Goal: Task Accomplishment & Management: Complete application form

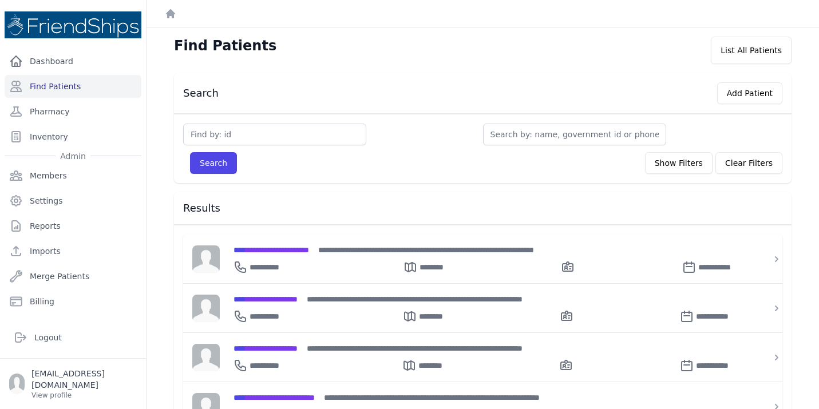
click at [159, 341] on div "Search Add Patient Search Show Filters Clear Filters Filter By Age 0-20 21-40 4…" at bounding box center [483, 404] width 654 height 662
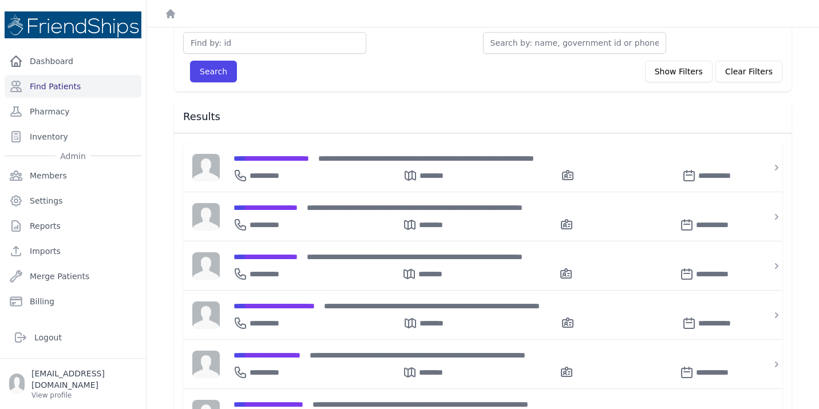
scroll to position [114, 0]
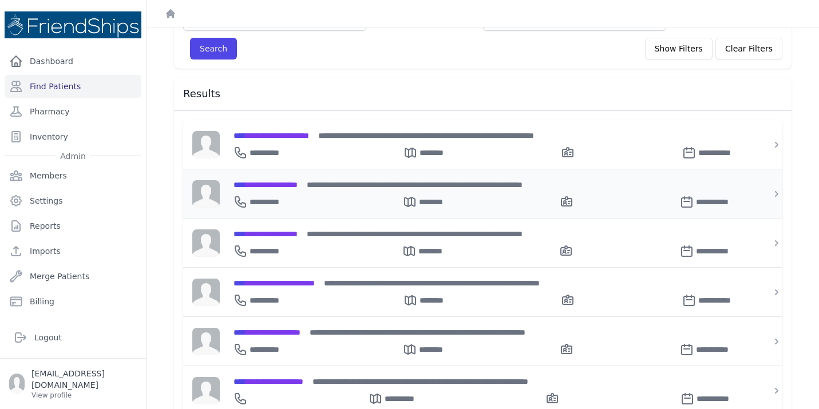
click at [282, 192] on div "**********" at bounding box center [489, 200] width 512 height 18
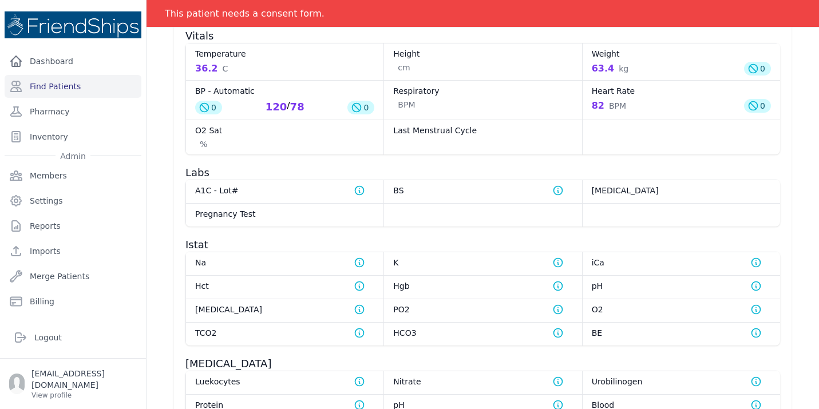
scroll to position [572, 0]
click at [491, 184] on dt "BS Normal range for Blood Sugar is 100 - 126" at bounding box center [482, 189] width 179 height 11
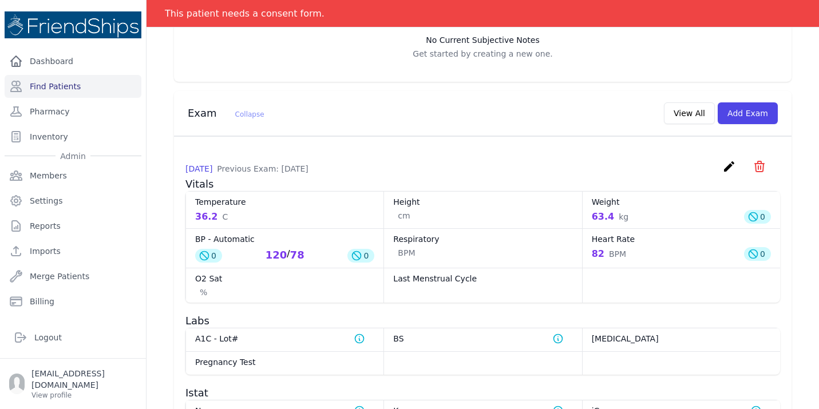
scroll to position [389, 0]
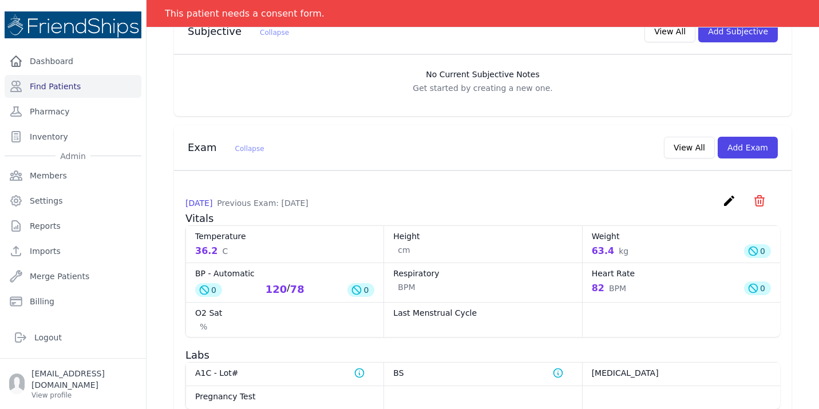
click at [731, 194] on icon "create" at bounding box center [729, 201] width 14 height 14
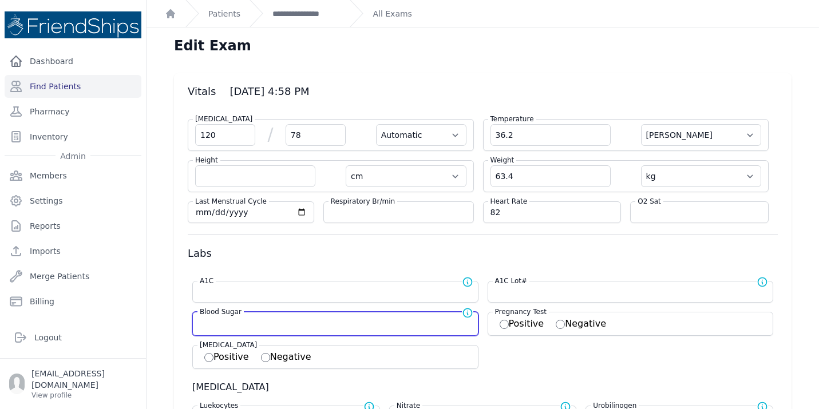
click at [264, 320] on input "number" at bounding box center [335, 322] width 271 height 11
type input "122"
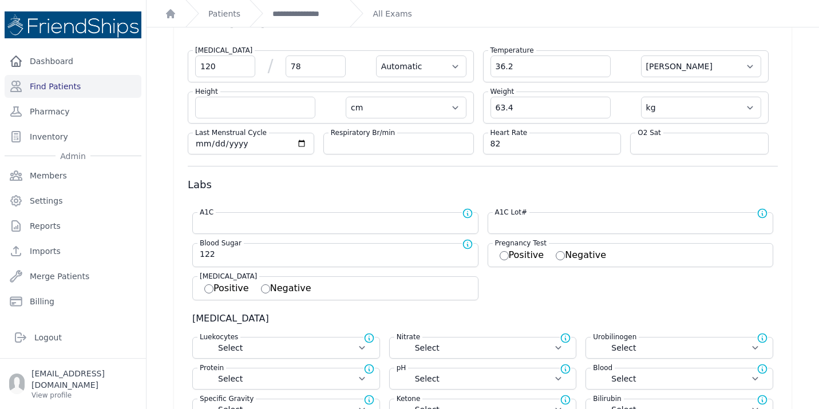
select select "Automatic"
select select "C"
select select "cm"
select select "kg"
type input "122.0"
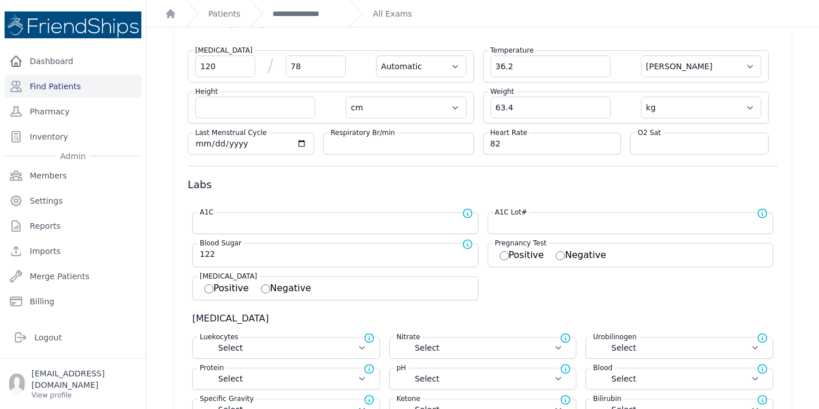
select select
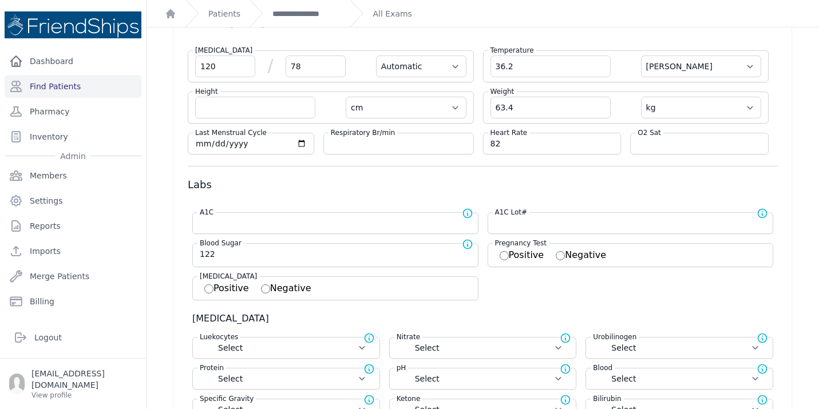
select select
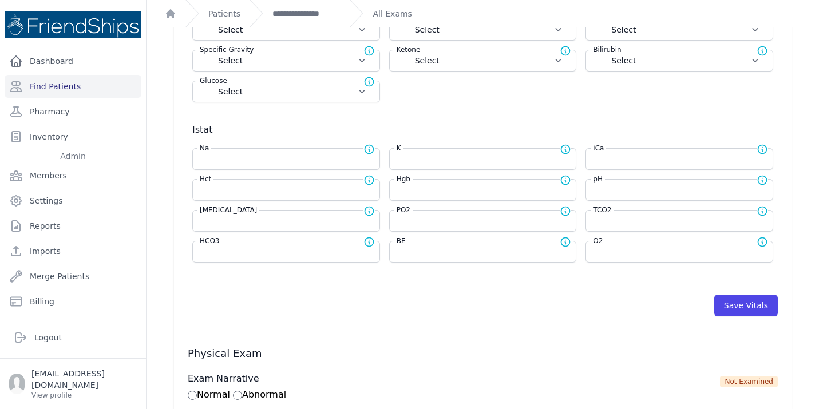
scroll to position [435, 0]
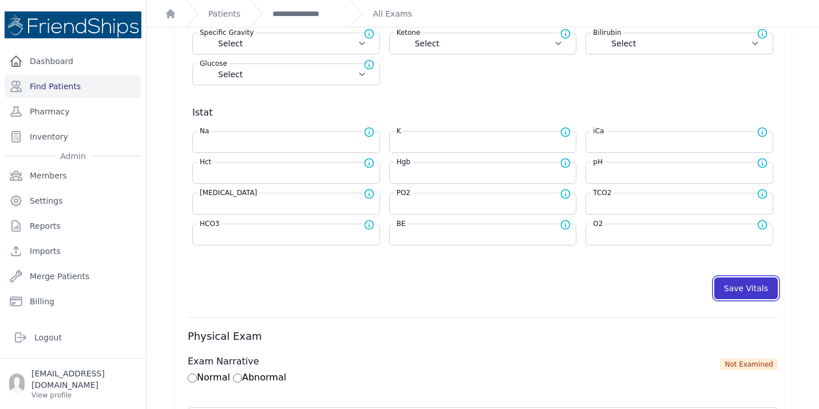
click at [747, 288] on button "Save Vitals" at bounding box center [746, 289] width 64 height 22
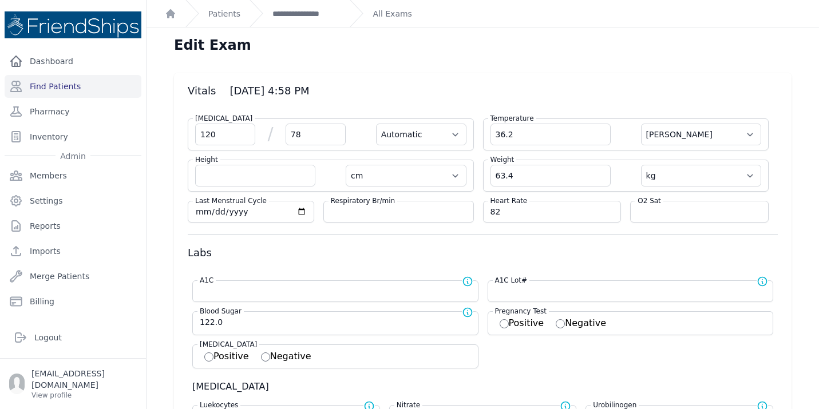
scroll to position [0, 0]
click at [292, 17] on link "**********" at bounding box center [306, 13] width 68 height 11
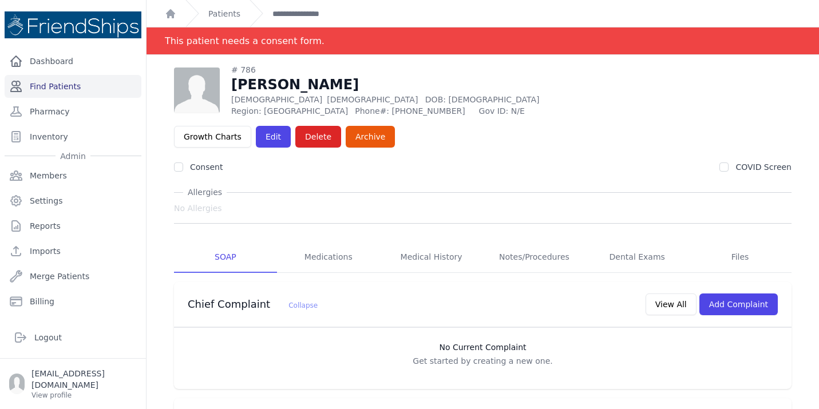
click at [73, 88] on link "Find Patients" at bounding box center [73, 86] width 137 height 23
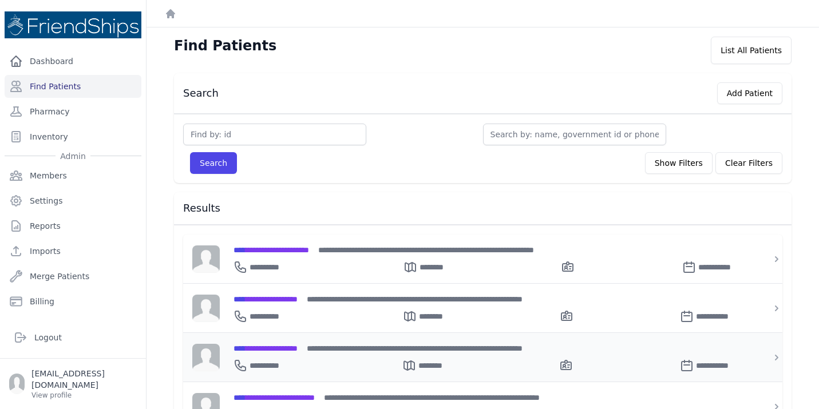
click at [274, 351] on span "**********" at bounding box center [265, 348] width 64 height 8
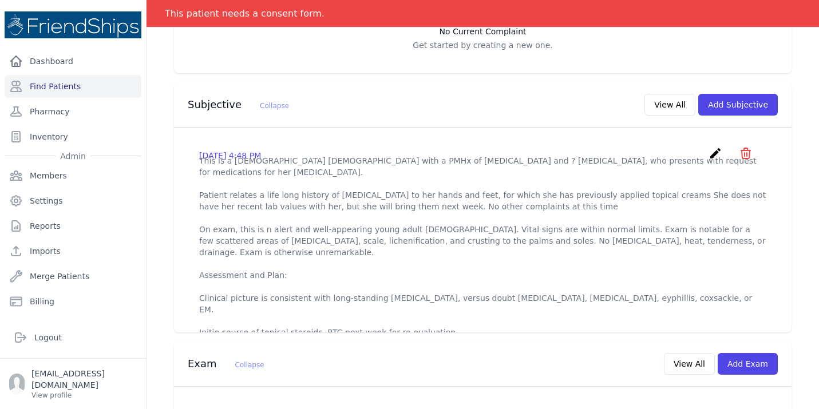
scroll to position [320, 0]
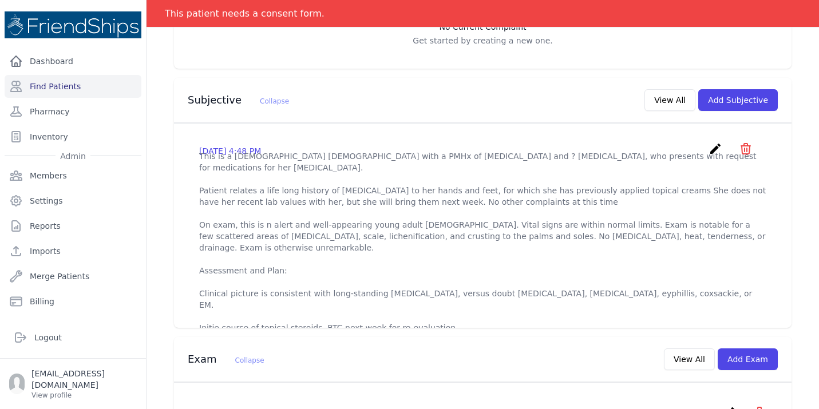
click at [716, 142] on icon "create" at bounding box center [715, 149] width 14 height 14
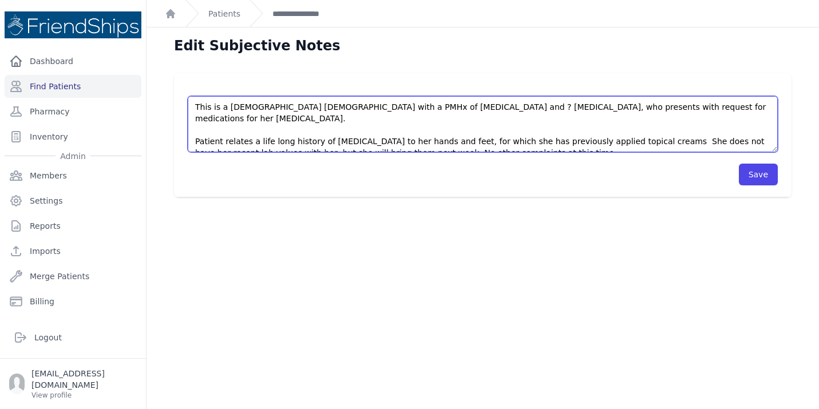
click at [525, 147] on textarea "This is a [DEMOGRAPHIC_DATA] [DEMOGRAPHIC_DATA] with a PMHx of [MEDICAL_DATA] a…" at bounding box center [483, 124] width 590 height 56
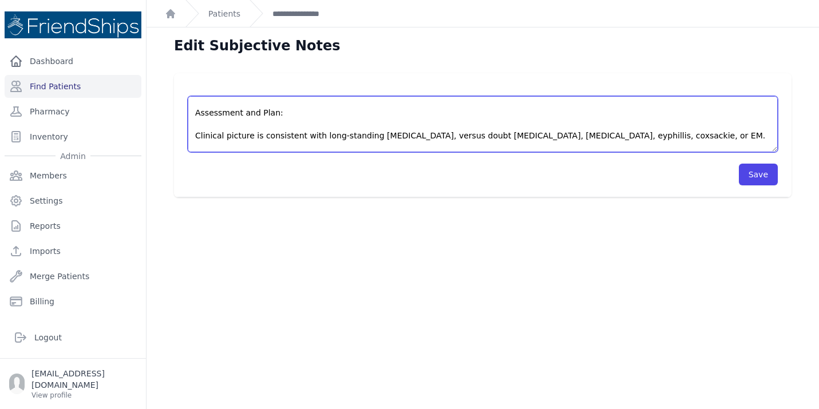
scroll to position [120, 0]
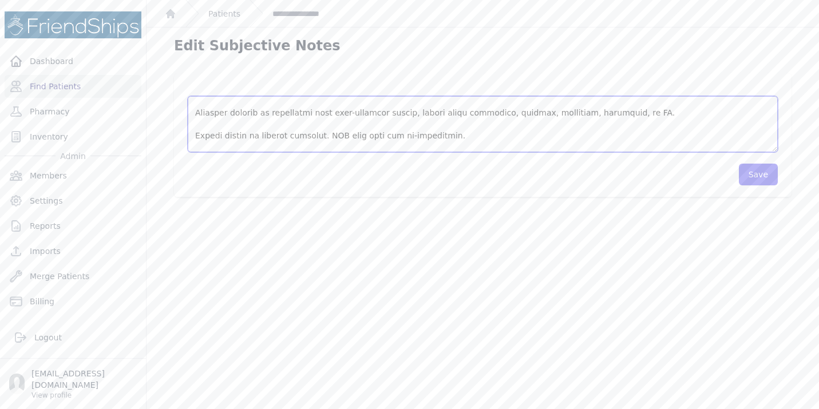
click at [383, 138] on textarea "This is a [DEMOGRAPHIC_DATA] [DEMOGRAPHIC_DATA] with a PMHx of [MEDICAL_DATA] a…" at bounding box center [483, 124] width 590 height 56
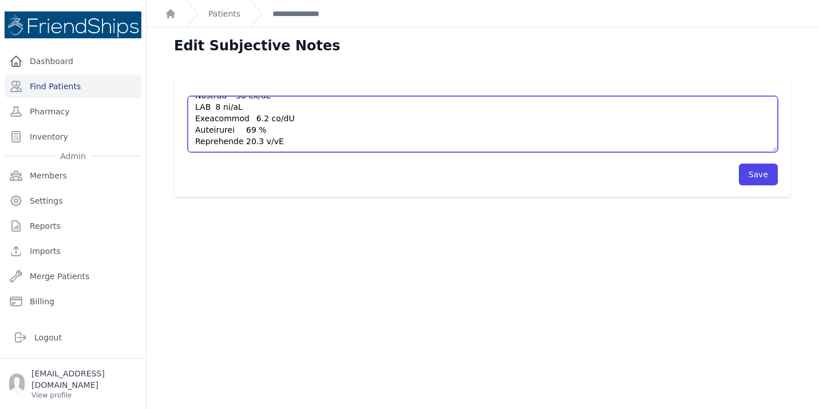
scroll to position [263, 0]
type textarea "This is a [DEMOGRAPHIC_DATA] [DEMOGRAPHIC_DATA] with a PMHx of [MEDICAL_DATA] a…"
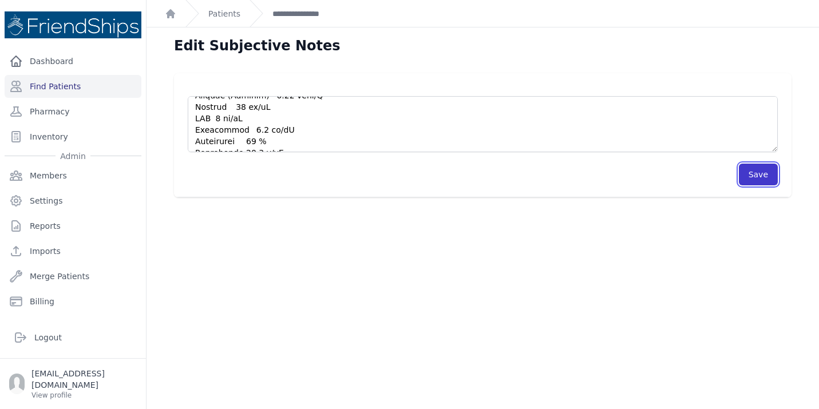
click at [762, 179] on button "Save" at bounding box center [758, 175] width 39 height 22
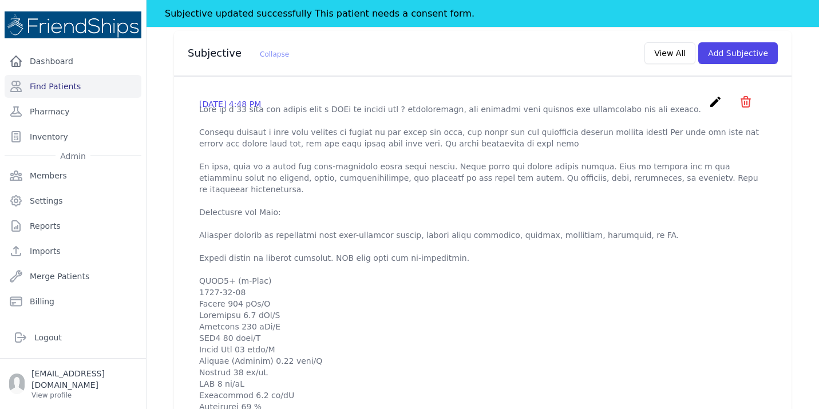
scroll to position [435, 0]
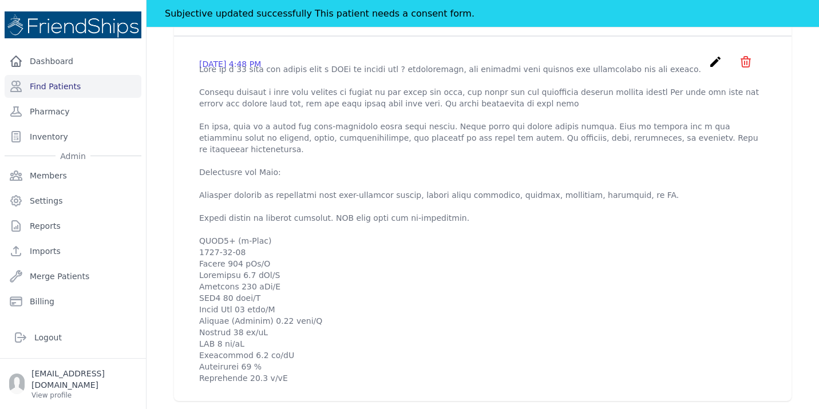
click at [161, 229] on div "# 779 [PERSON_NAME] [DEMOGRAPHIC_DATA] [DEMOGRAPHIC_DATA] DOB: [DEMOGRAPHIC_DAT…" at bounding box center [483, 375] width 654 height 1437
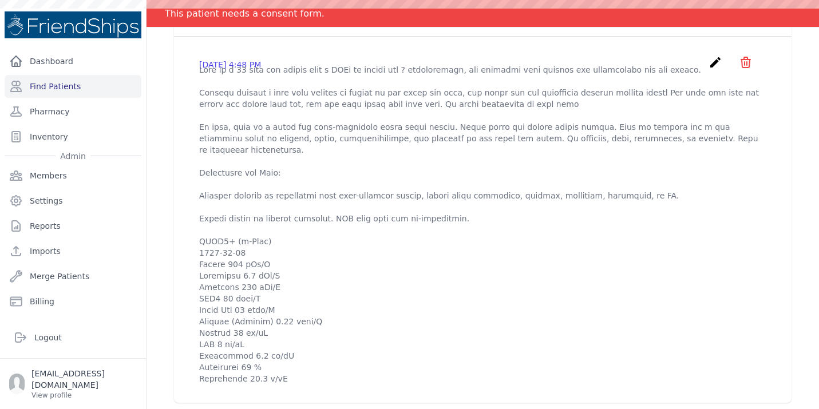
scroll to position [435, 0]
